Goal: Check status: Check status

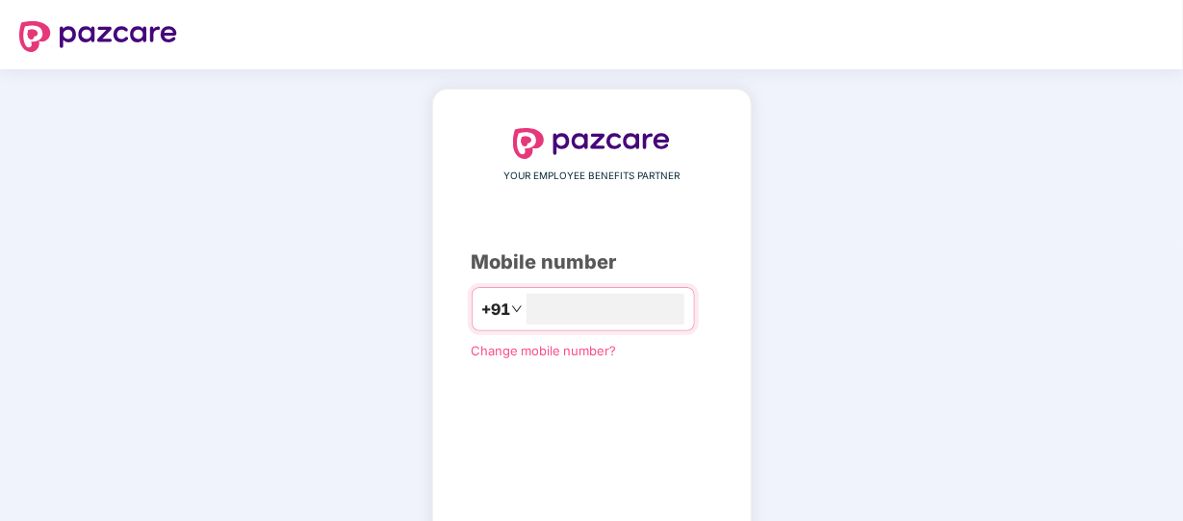
type input "**********"
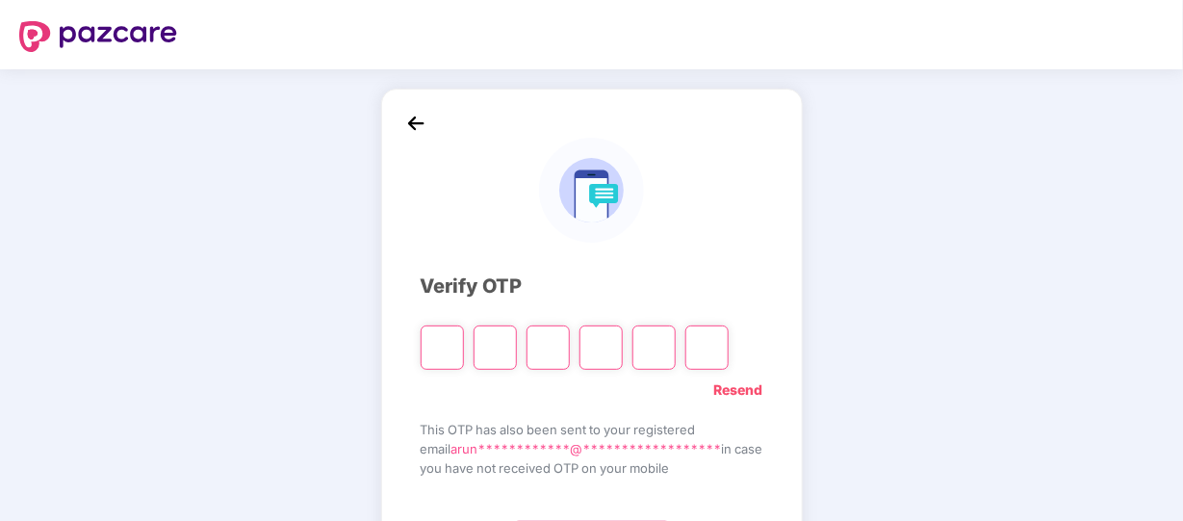
type input "*"
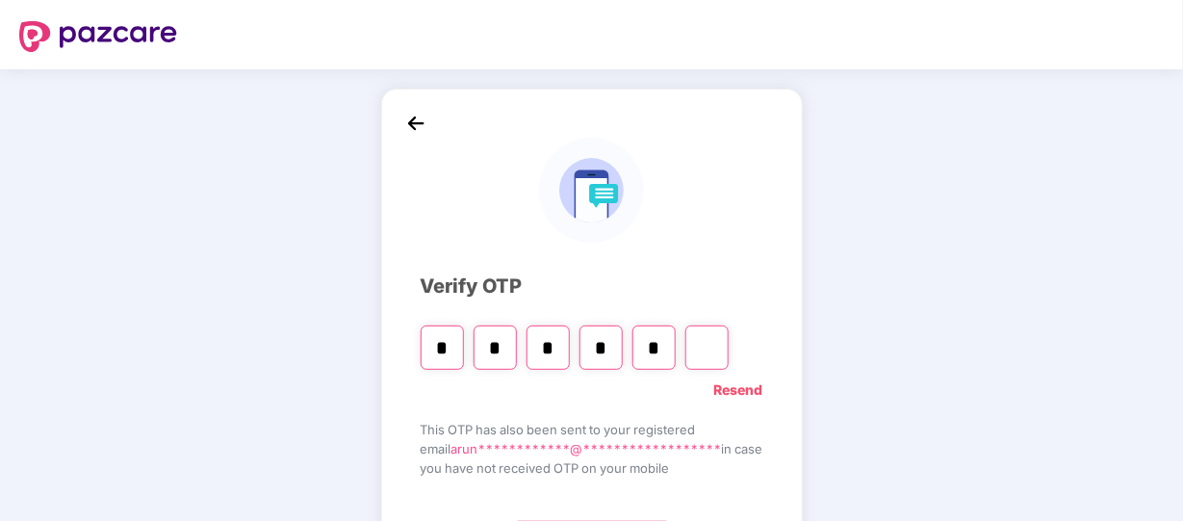
type input "*"
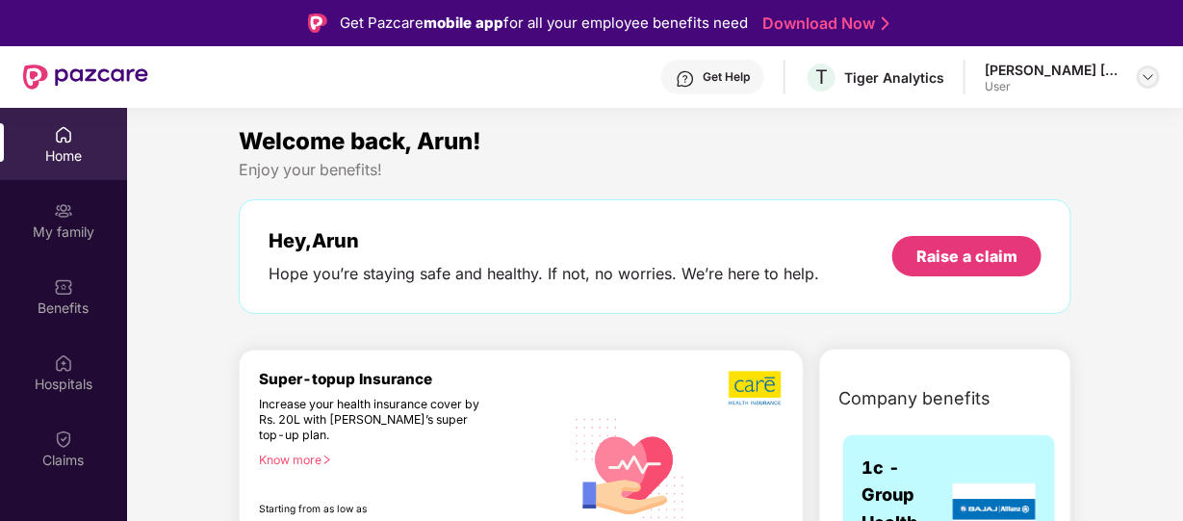
click at [1154, 76] on img at bounding box center [1147, 76] width 15 height 15
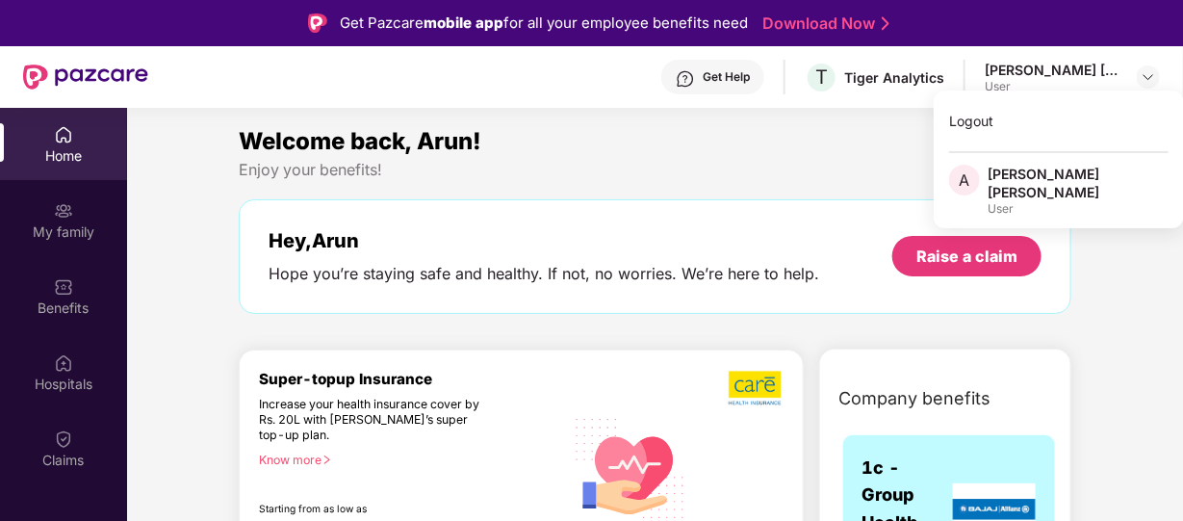
click at [787, 143] on div "Welcome back, Arun!" at bounding box center [655, 141] width 832 height 37
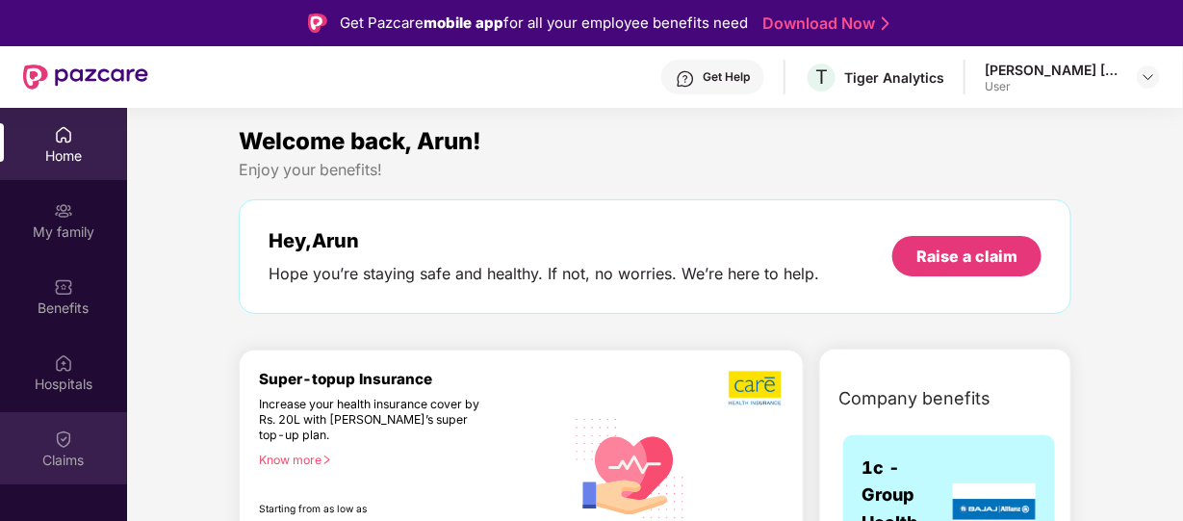
click at [36, 425] on div "Claims" at bounding box center [63, 448] width 127 height 72
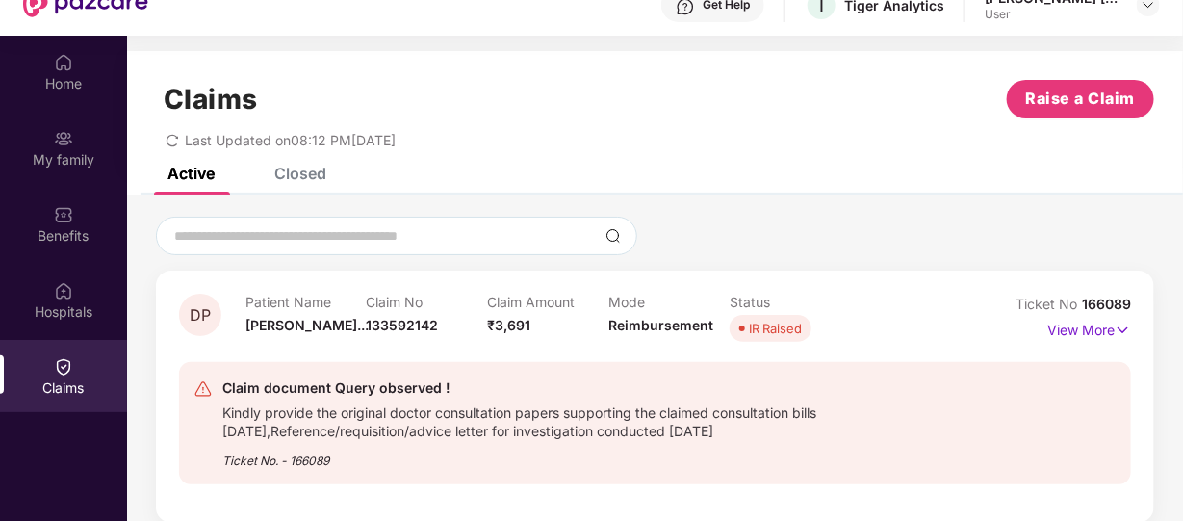
scroll to position [108, 0]
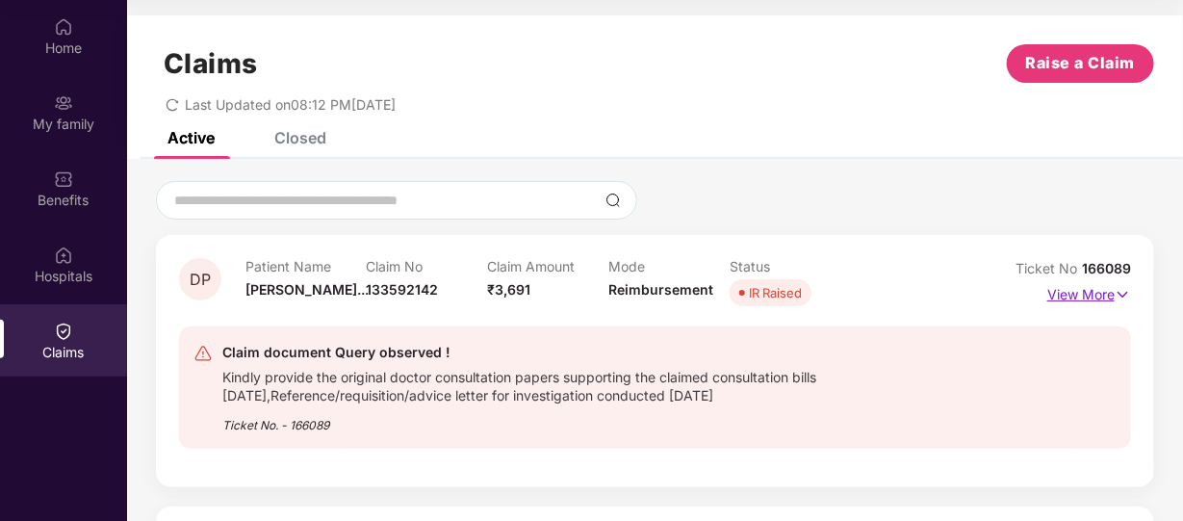
click at [1114, 294] on img at bounding box center [1122, 294] width 16 height 21
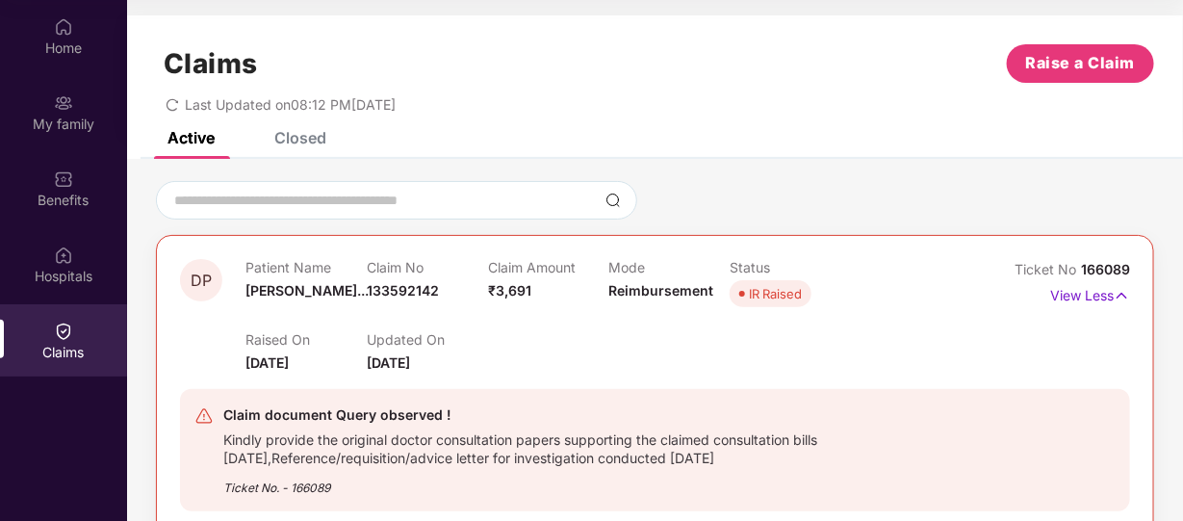
click at [348, 423] on div "Claim document Query observed !" at bounding box center [592, 414] width 739 height 23
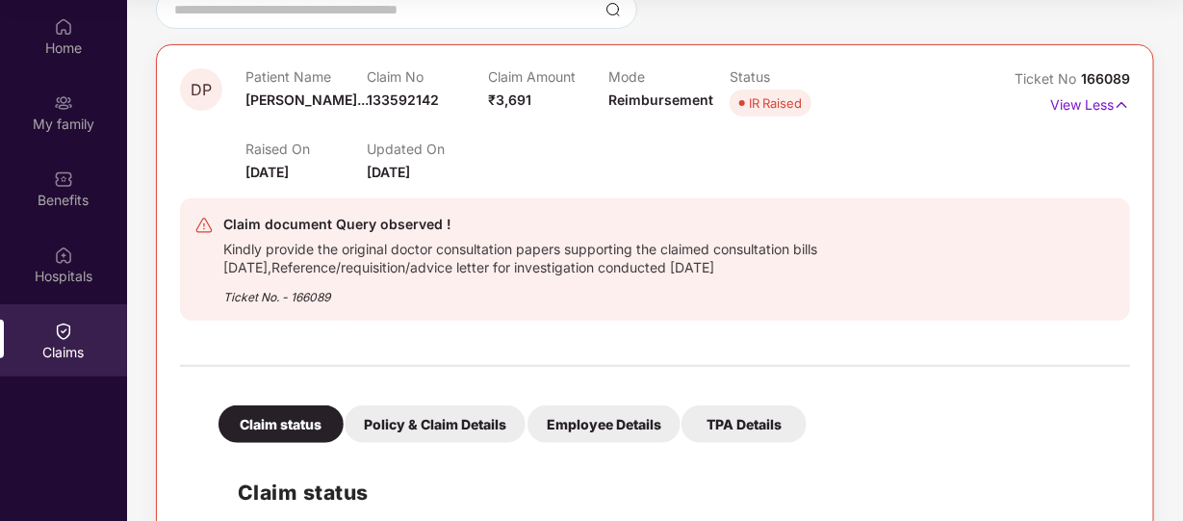
scroll to position [229, 0]
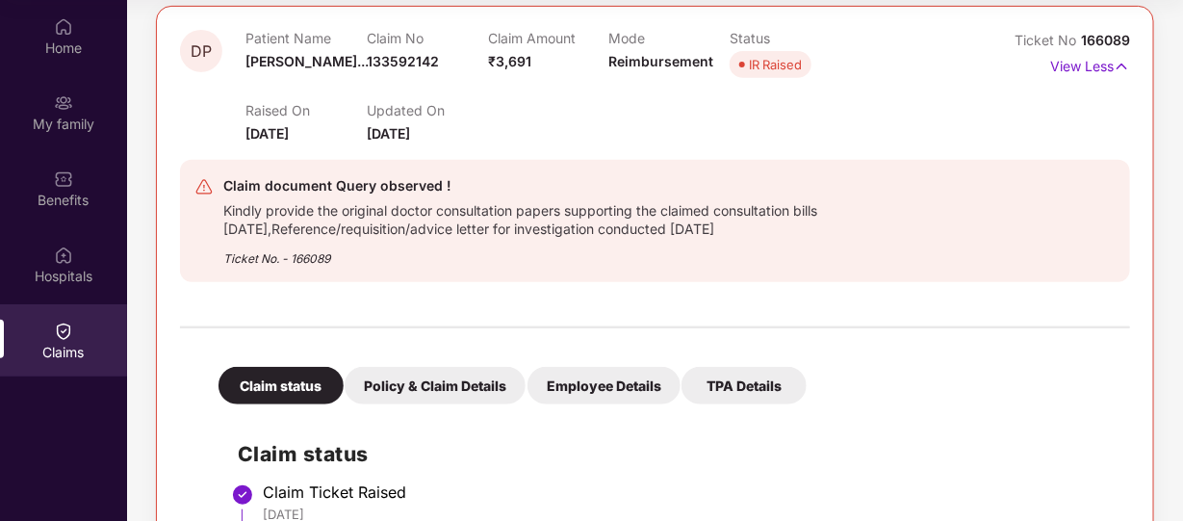
click at [447, 392] on div "Policy & Claim Details" at bounding box center [435, 386] width 181 height 38
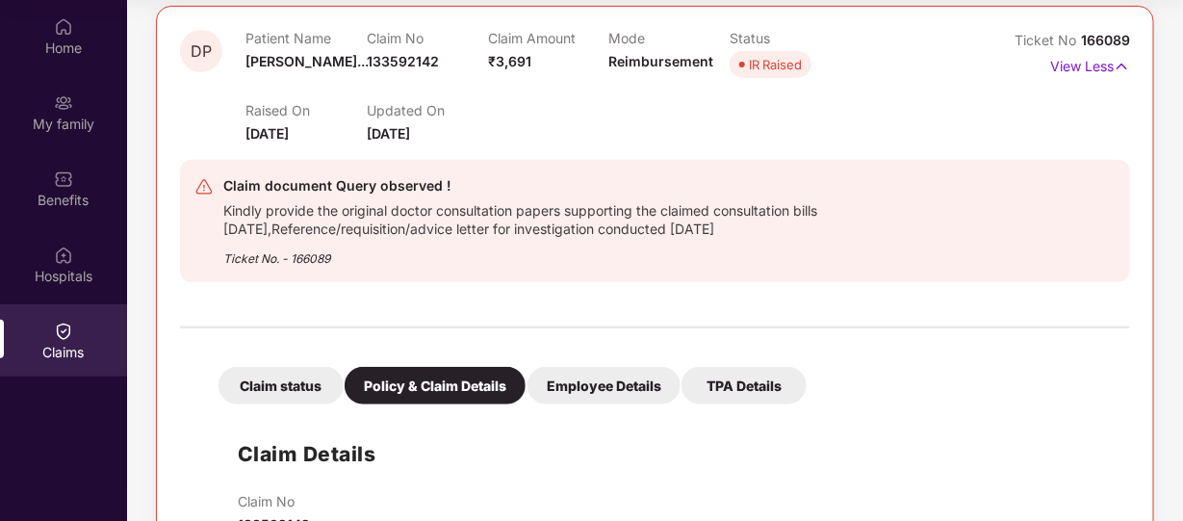
click at [596, 370] on div "Employee Details" at bounding box center [603, 386] width 153 height 38
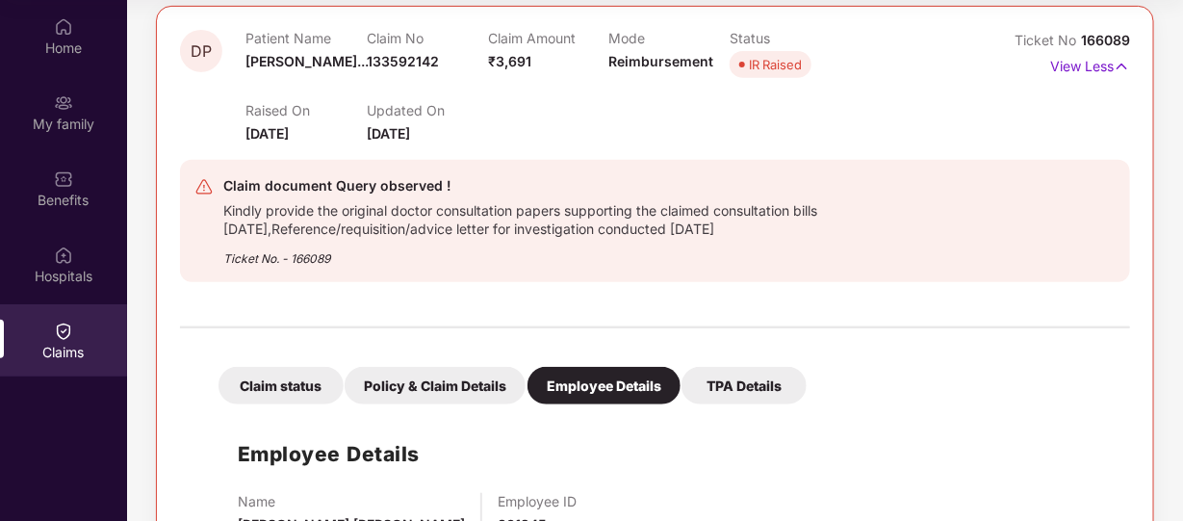
click at [823, 449] on div "Employee Details Name Arun Kumar Ponnurangam Employee ID 801245" at bounding box center [654, 482] width 911 height 137
click at [737, 388] on div "TPA Details" at bounding box center [743, 386] width 125 height 38
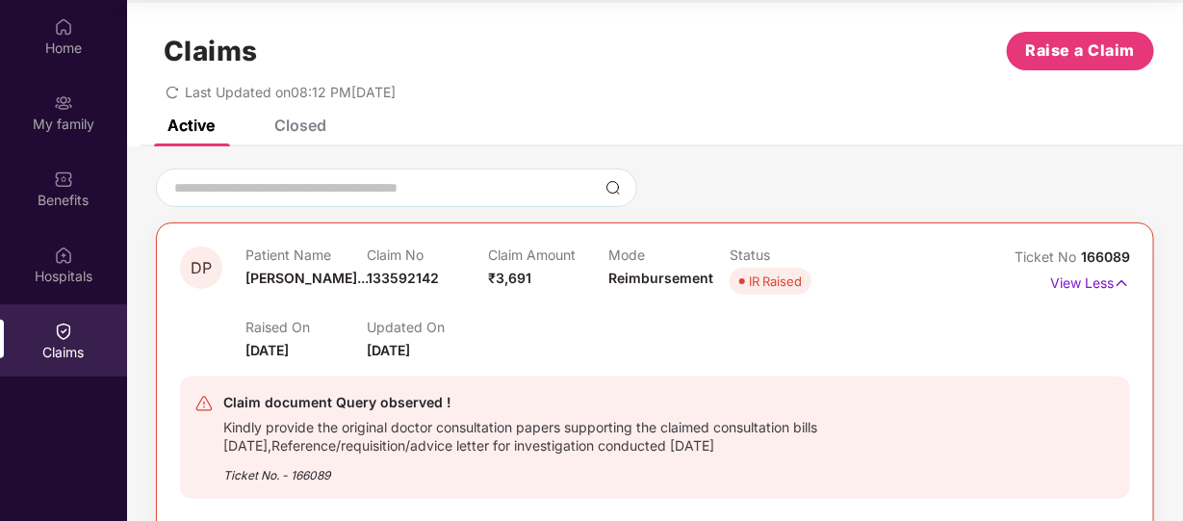
scroll to position [0, 0]
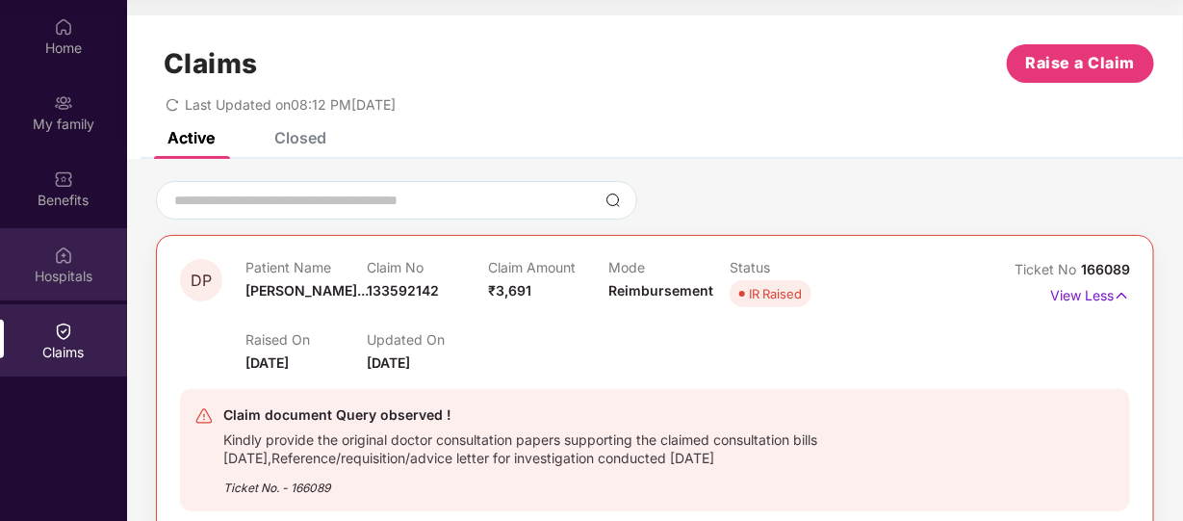
click at [74, 260] on div "Hospitals" at bounding box center [63, 264] width 127 height 72
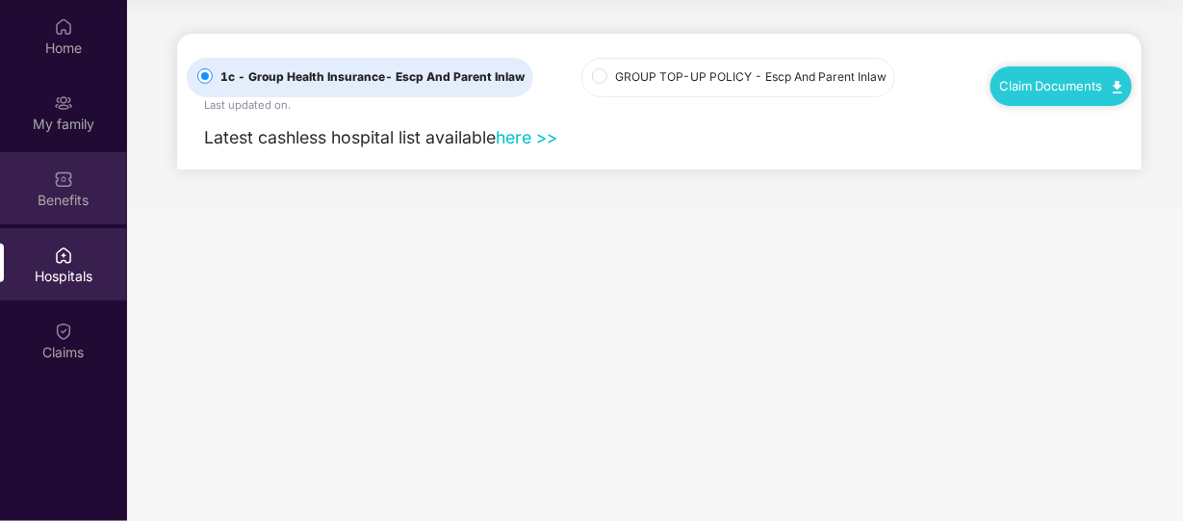
click at [75, 211] on div "Benefits" at bounding box center [63, 188] width 127 height 72
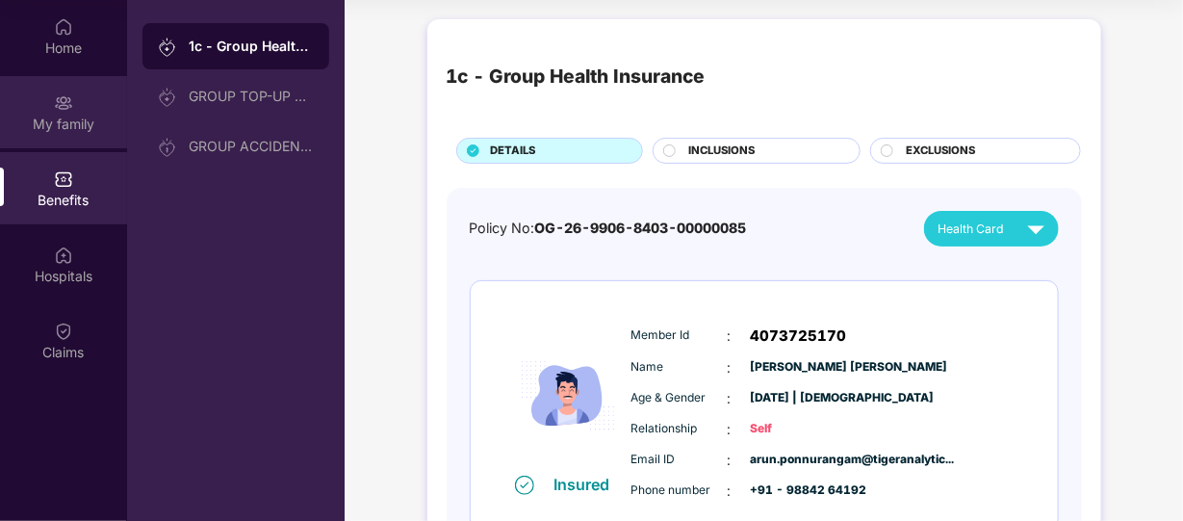
click at [76, 119] on div "My family" at bounding box center [63, 124] width 127 height 19
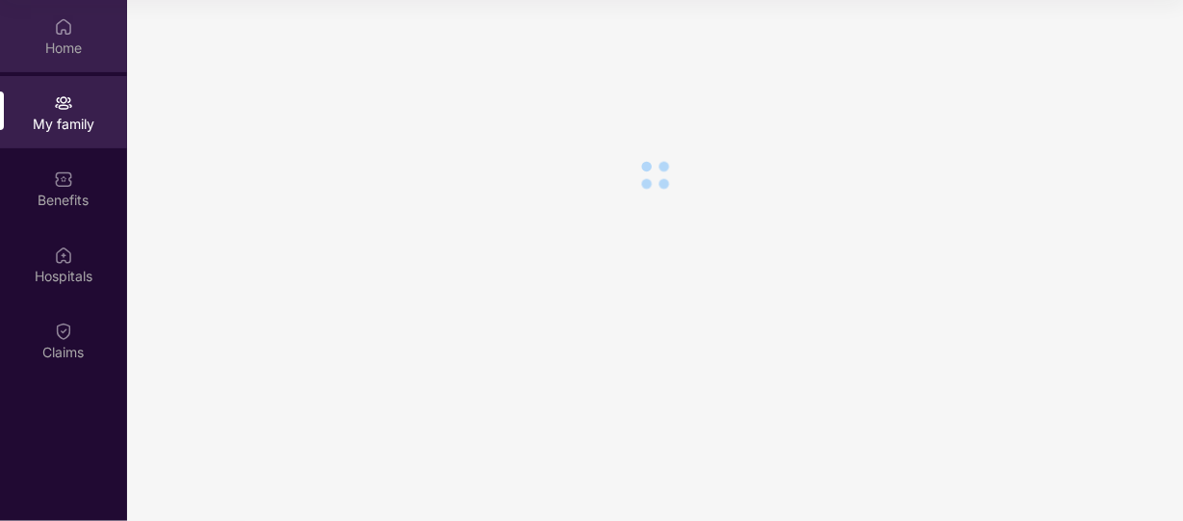
click at [73, 39] on div "Home" at bounding box center [63, 47] width 127 height 19
